Goal: Information Seeking & Learning: Learn about a topic

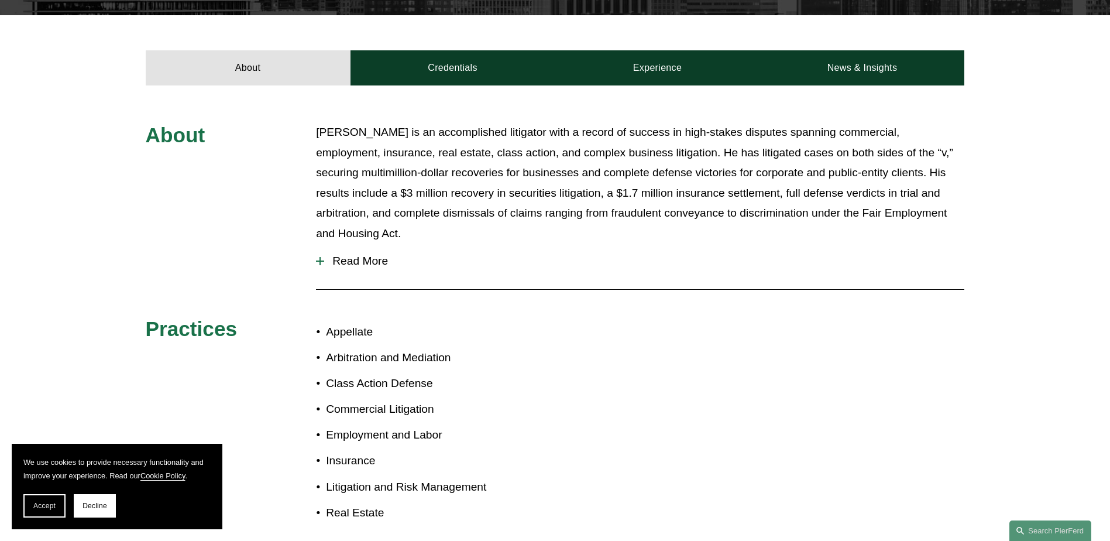
scroll to position [410, 0]
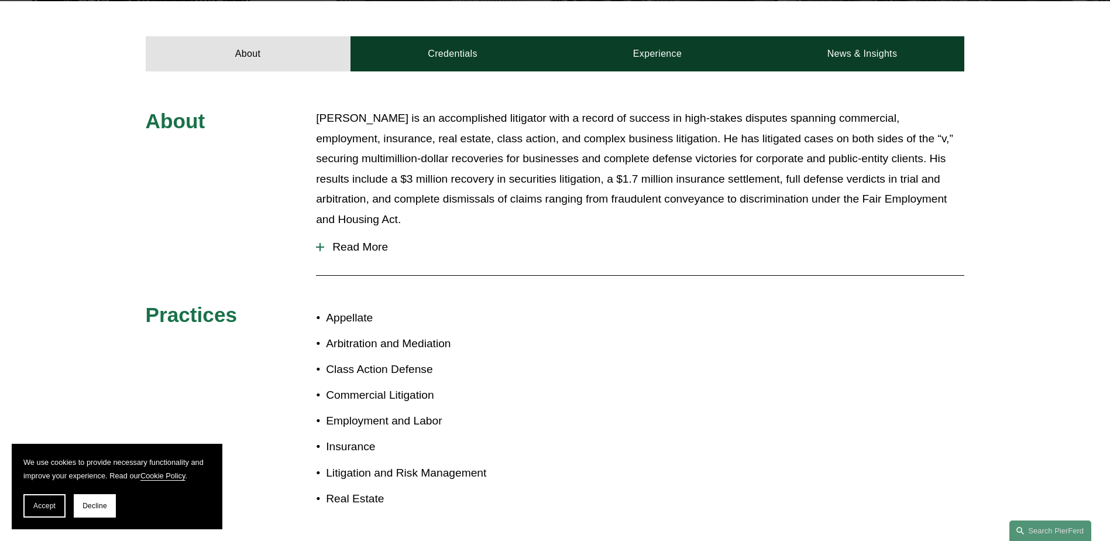
click at [361, 243] on button "Read More" at bounding box center [640, 247] width 648 height 30
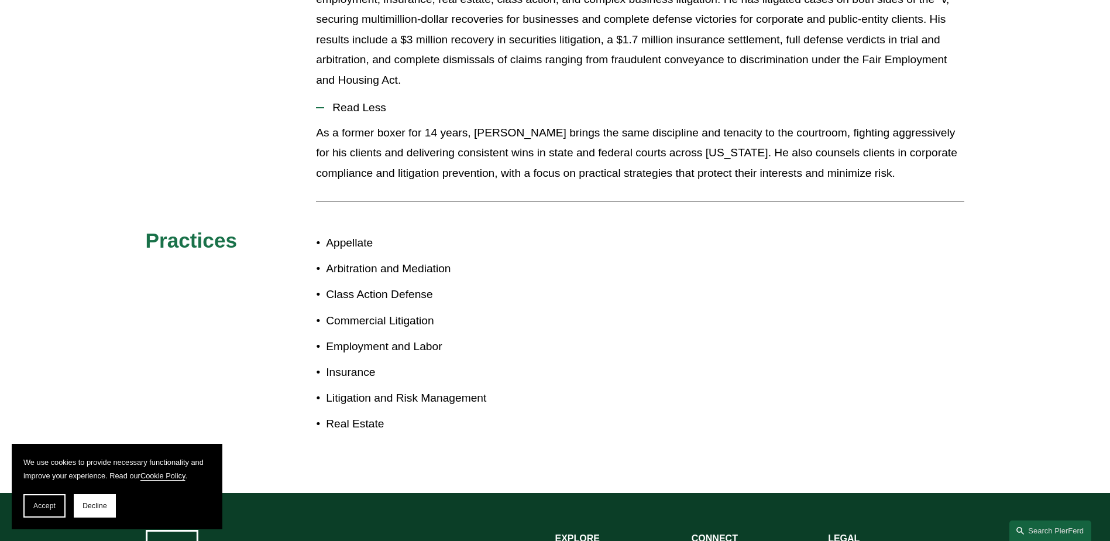
scroll to position [347, 0]
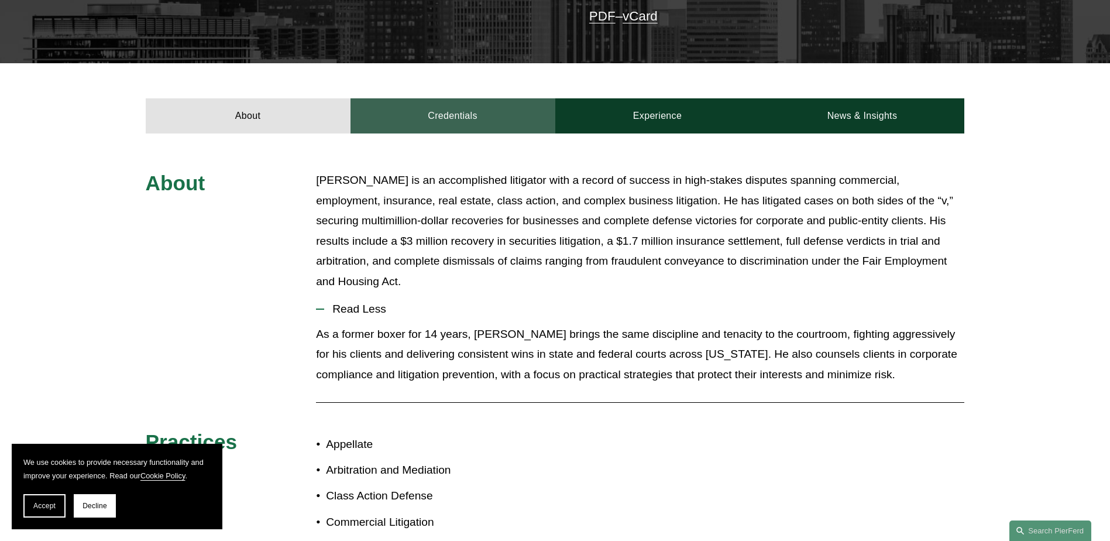
click at [464, 115] on link "Credentials" at bounding box center [452, 115] width 205 height 35
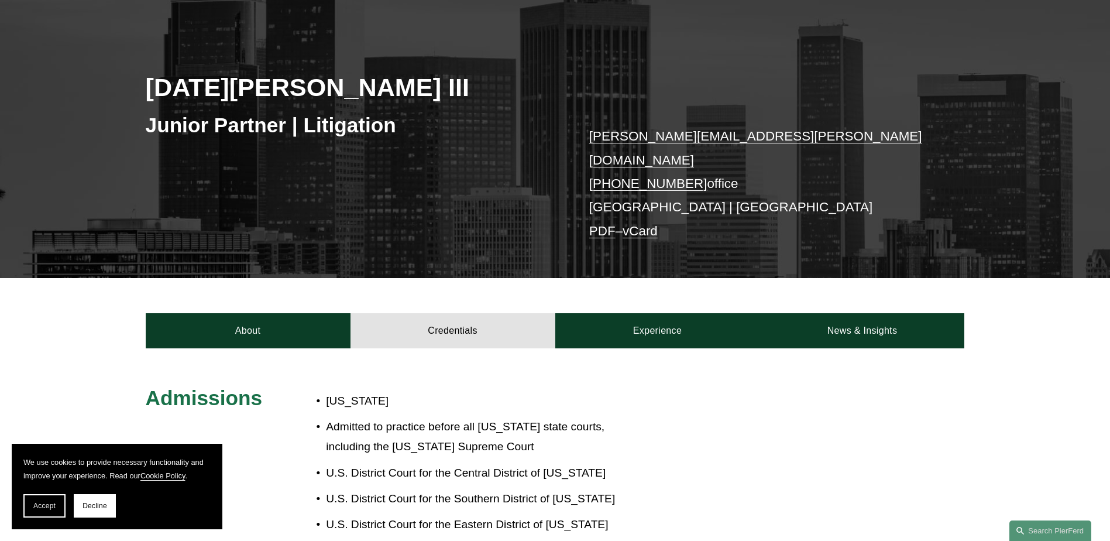
scroll to position [176, 0]
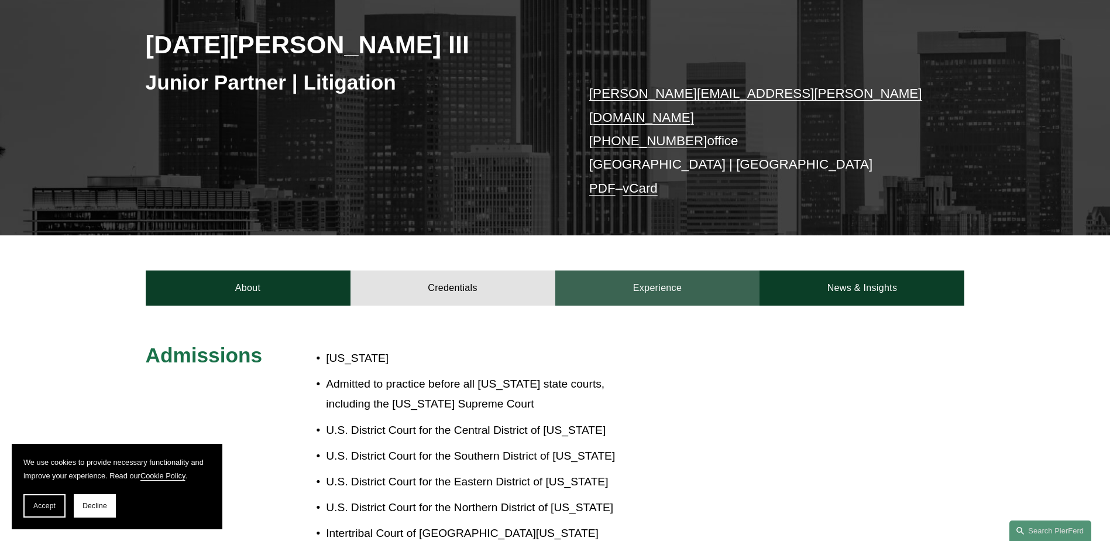
click at [653, 289] on link "Experience" at bounding box center [657, 287] width 205 height 35
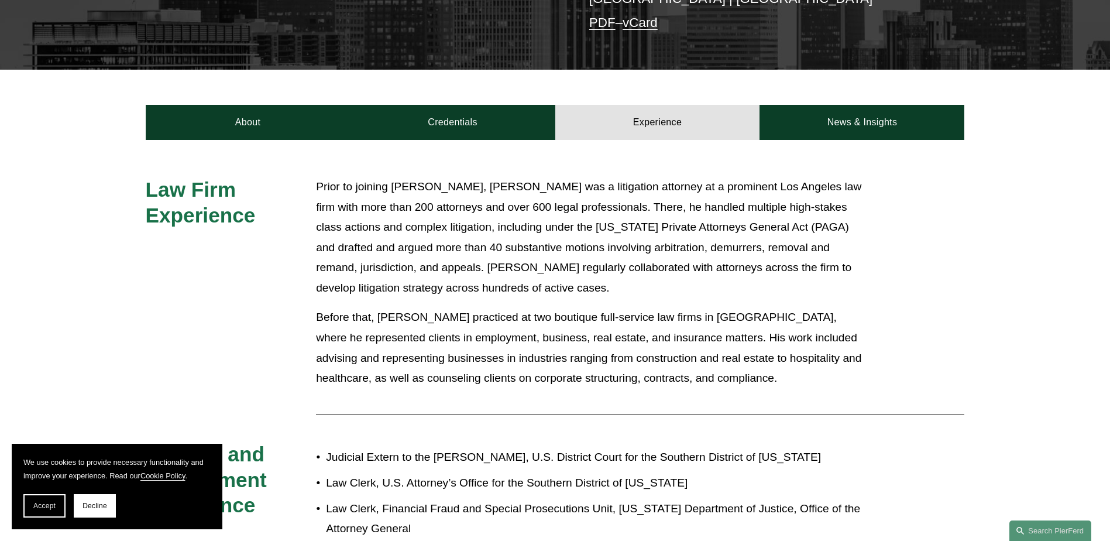
scroll to position [59, 0]
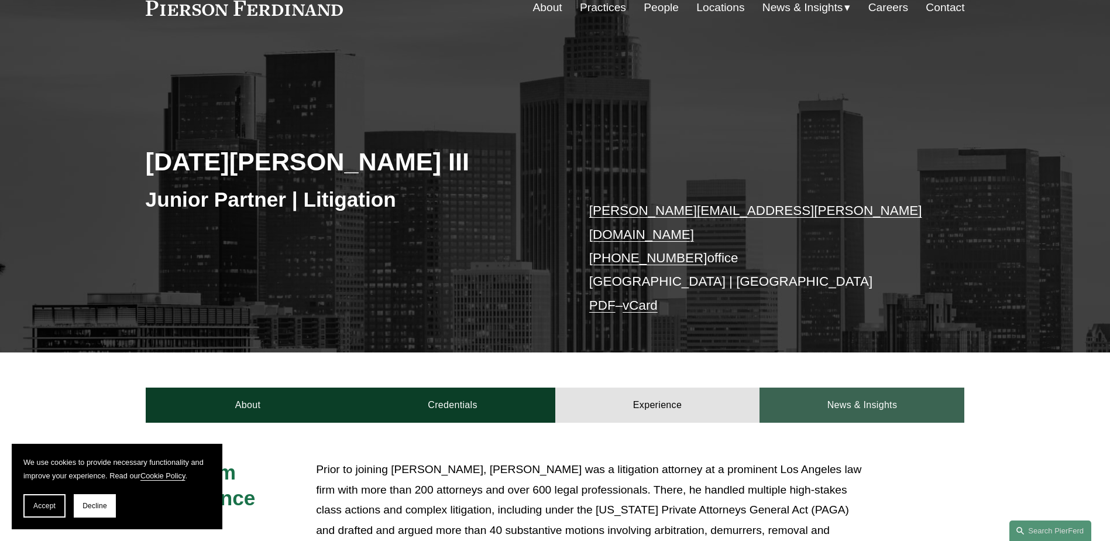
click at [854, 387] on link "News & Insights" at bounding box center [861, 404] width 205 height 35
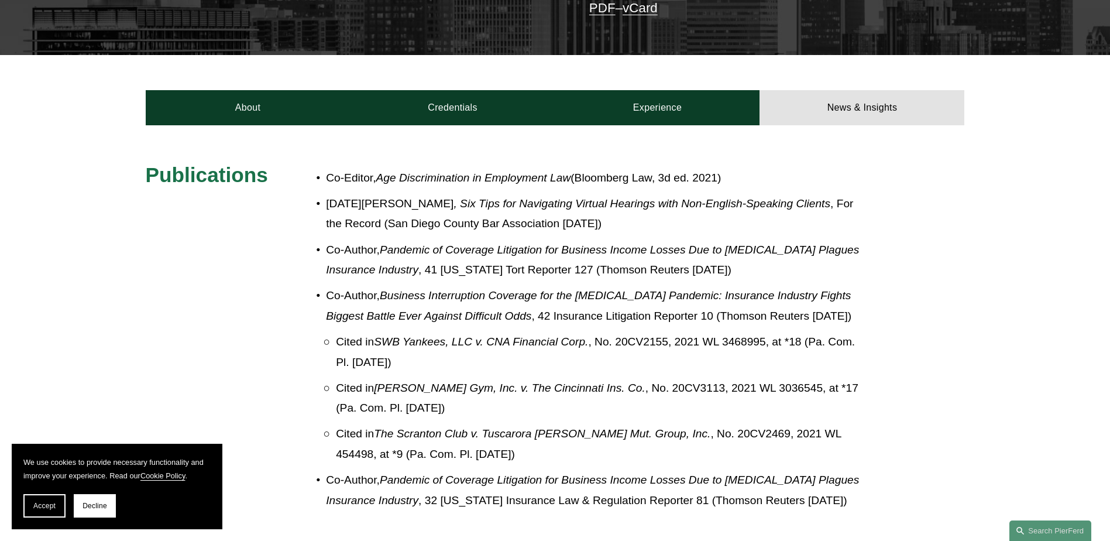
scroll to position [351, 0]
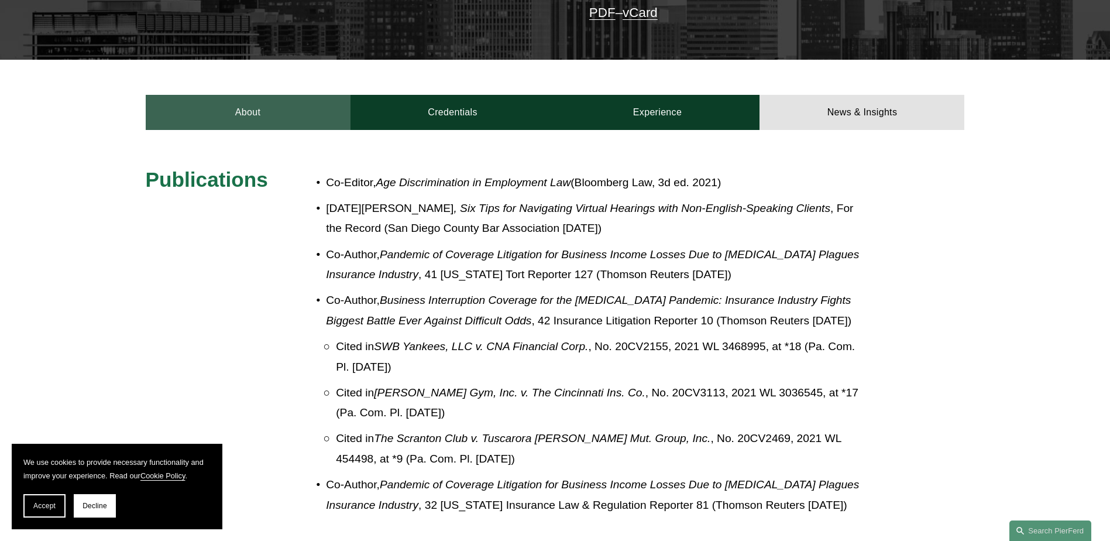
click at [213, 95] on link "About" at bounding box center [248, 112] width 205 height 35
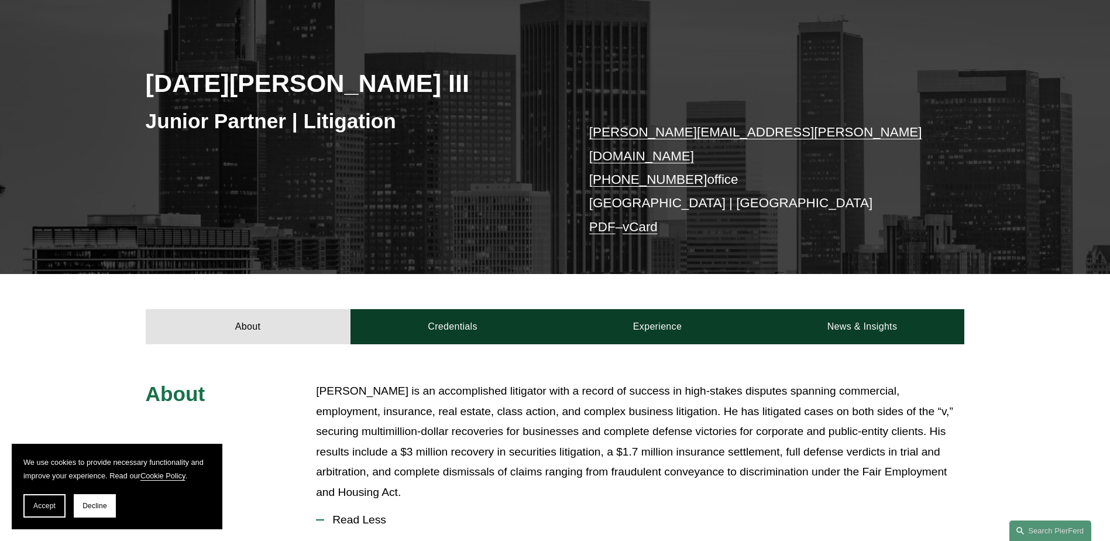
scroll to position [0, 0]
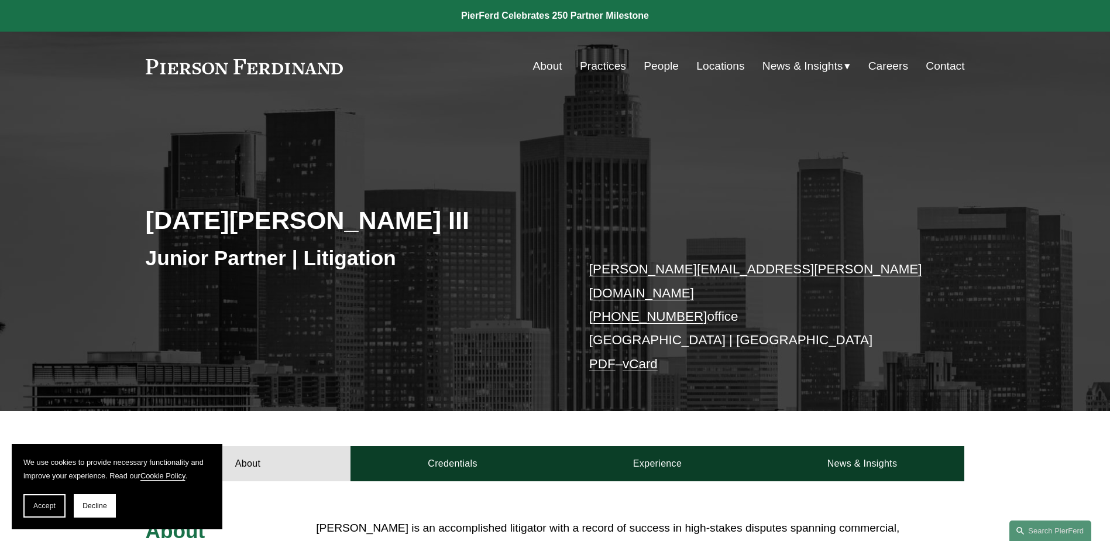
click at [656, 69] on link "People" at bounding box center [661, 66] width 35 height 22
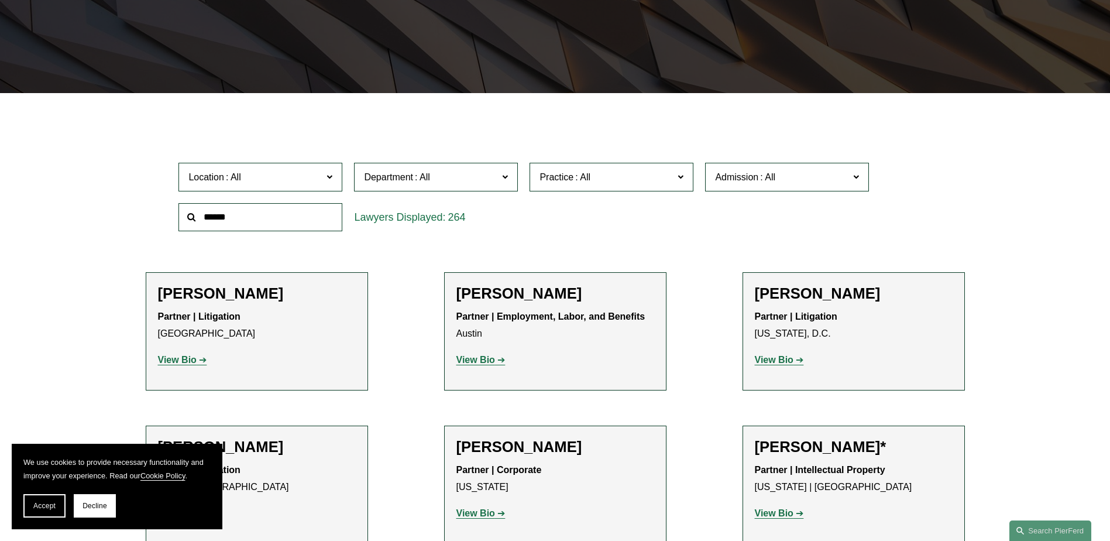
scroll to position [351, 0]
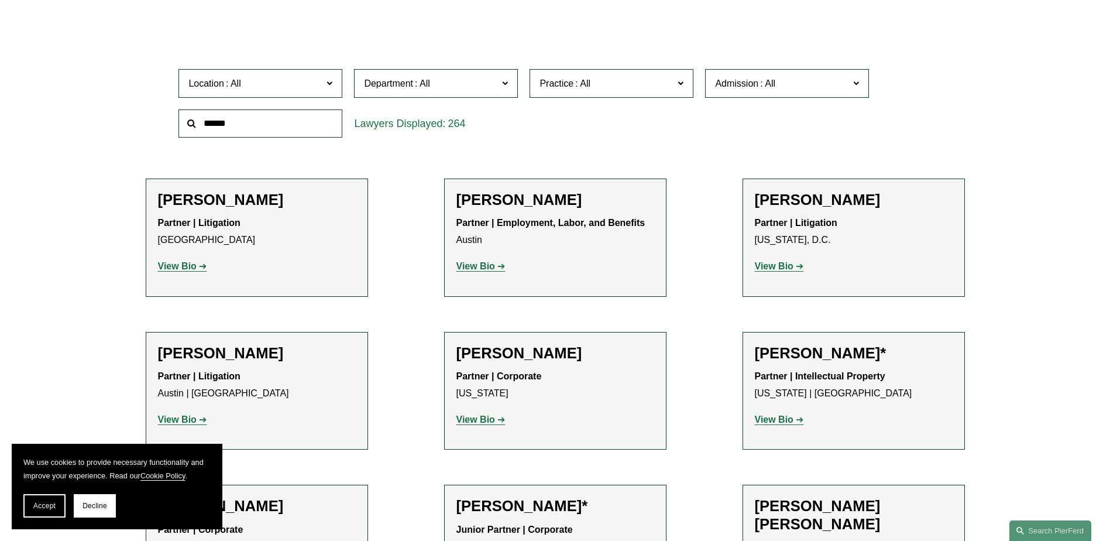
click at [276, 89] on span "Location" at bounding box center [255, 83] width 134 height 16
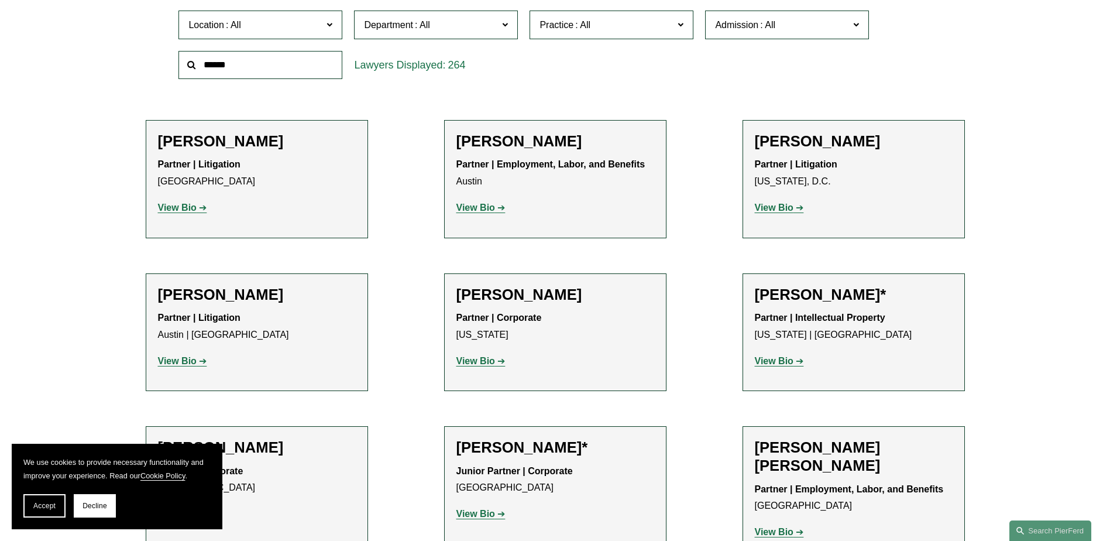
scroll to position [276, 0]
click at [0, 0] on link "[GEOGRAPHIC_DATA]" at bounding box center [0, 0] width 0 height 0
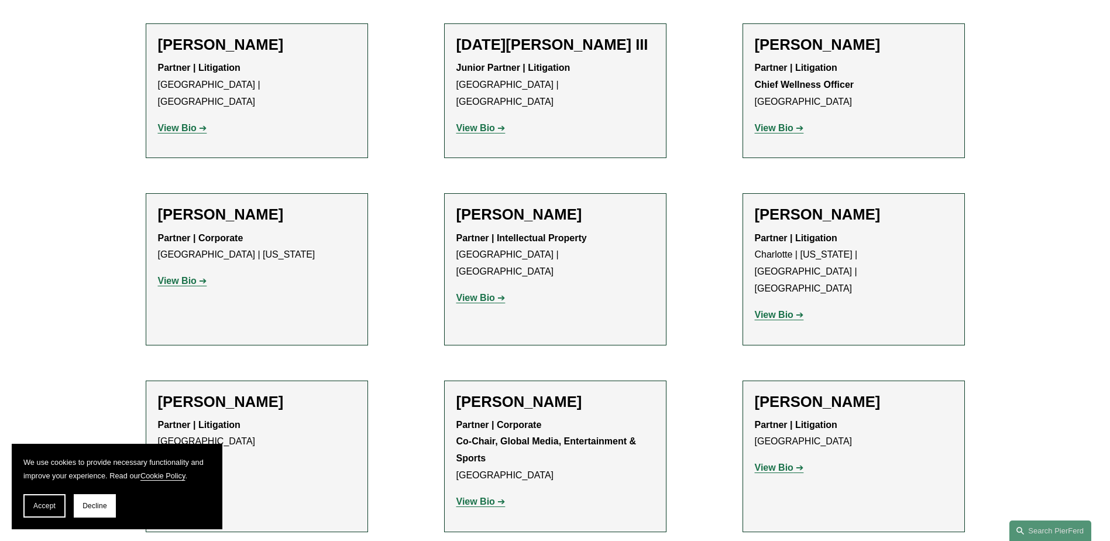
scroll to position [1053, 0]
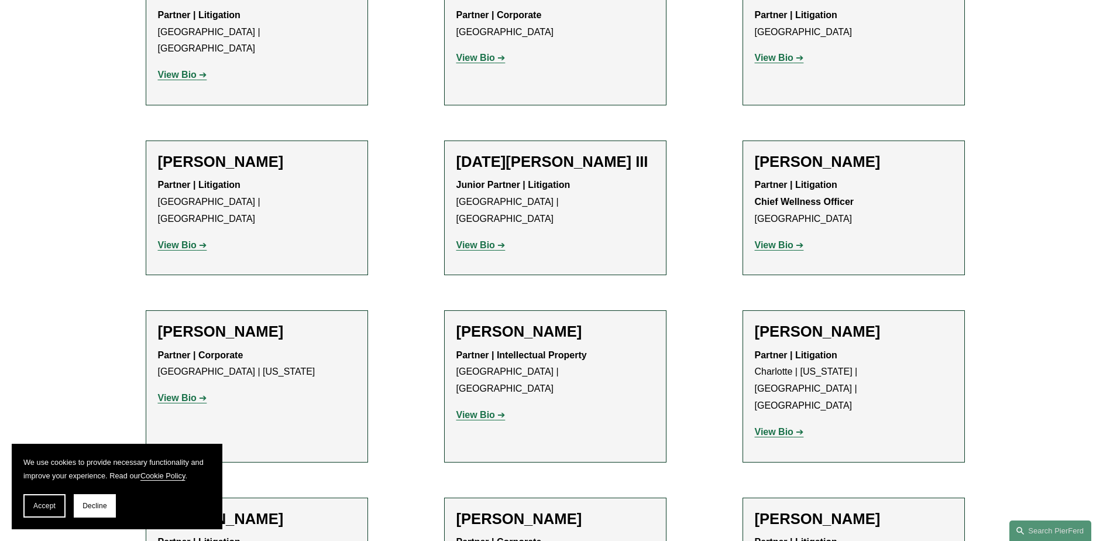
click at [781, 237] on p "View Bio" at bounding box center [854, 245] width 198 height 17
click at [782, 240] on strong "View Bio" at bounding box center [774, 245] width 39 height 10
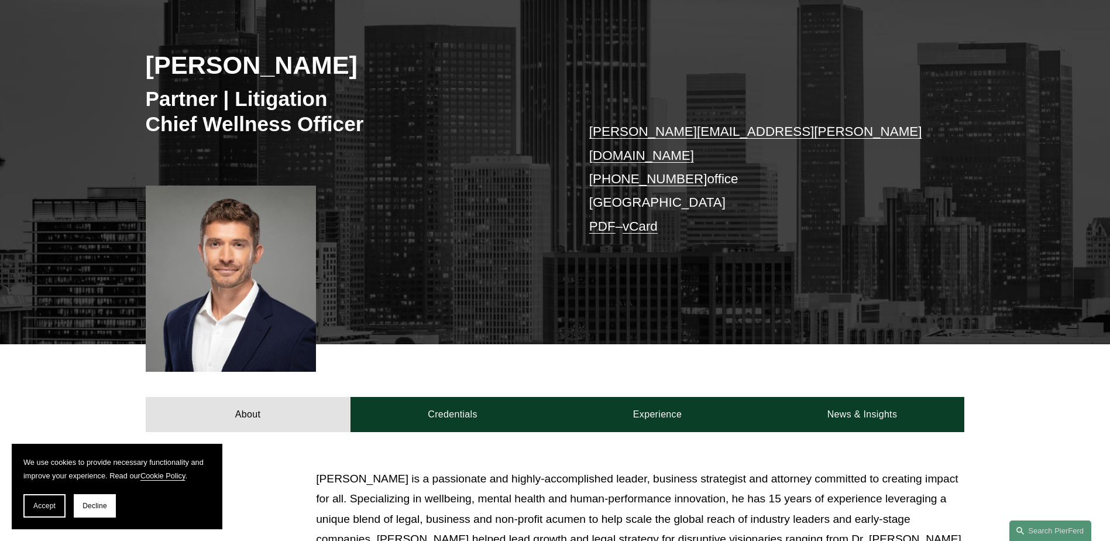
scroll to position [176, 0]
